Goal: Check status: Check status

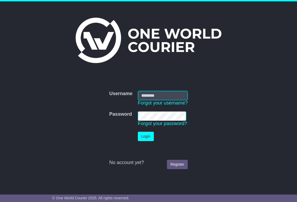
click at [158, 93] on input "Username" at bounding box center [163, 95] width 50 height 9
type input "**********"
click at [147, 136] on button "Login" at bounding box center [146, 136] width 16 height 9
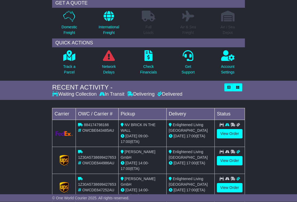
scroll to position [53, 0]
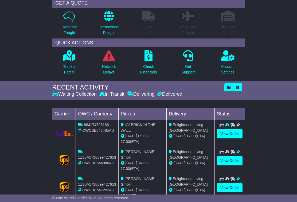
click at [233, 134] on link "View Order" at bounding box center [230, 133] width 26 height 9
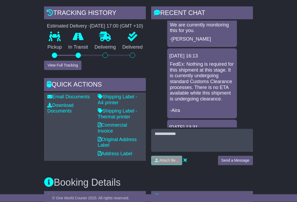
scroll to position [146, 0]
click at [62, 69] on button "View Full Tracking" at bounding box center [62, 65] width 37 height 9
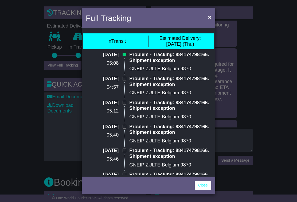
scroll to position [0, 0]
click at [211, 15] on span "×" at bounding box center [209, 17] width 3 height 6
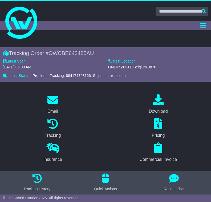
scroll to position [2, 0]
